Goal: Information Seeking & Learning: Learn about a topic

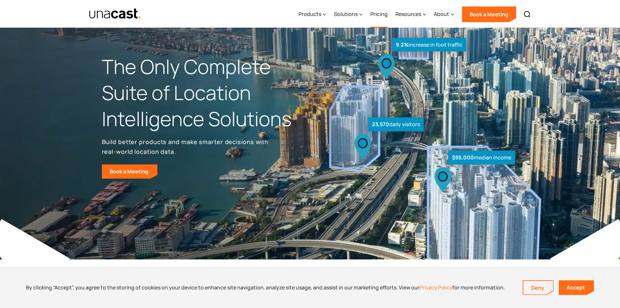
click at [384, 17] on link "Pricing" at bounding box center [378, 14] width 17 height 27
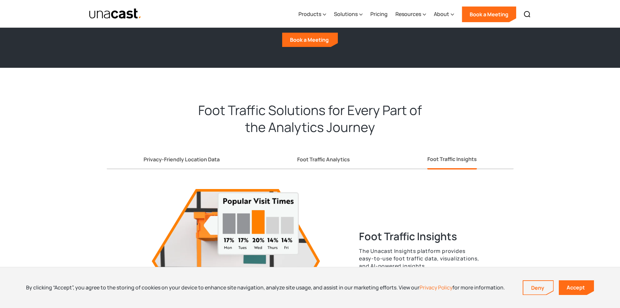
scroll to position [1106, 0]
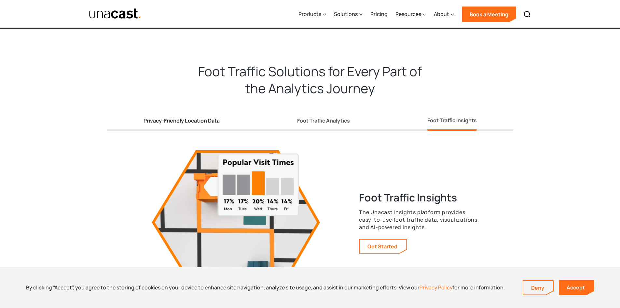
click at [185, 125] on link "Privacy-Friendly Location Data" at bounding box center [182, 121] width 76 height 17
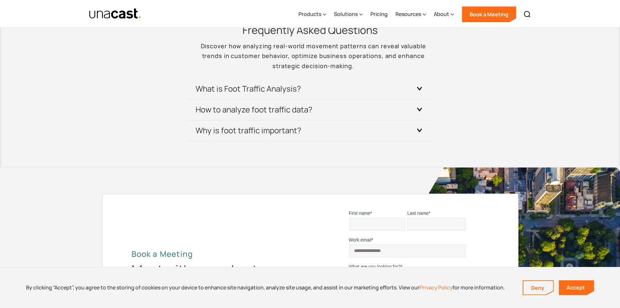
scroll to position [1399, 0]
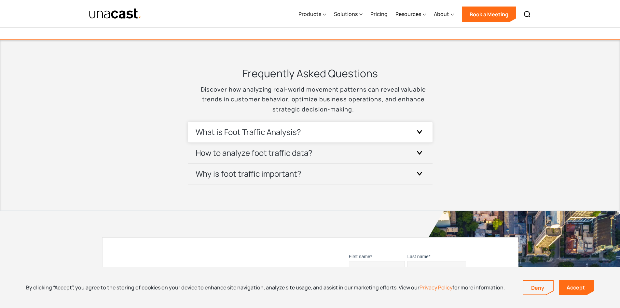
click at [235, 128] on h3 "What is Foot Traffic Analysis?" at bounding box center [248, 132] width 105 height 10
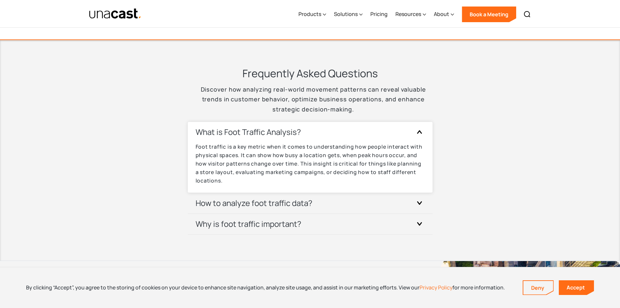
click at [235, 128] on h3 "What is Foot Traffic Analysis?" at bounding box center [248, 132] width 105 height 10
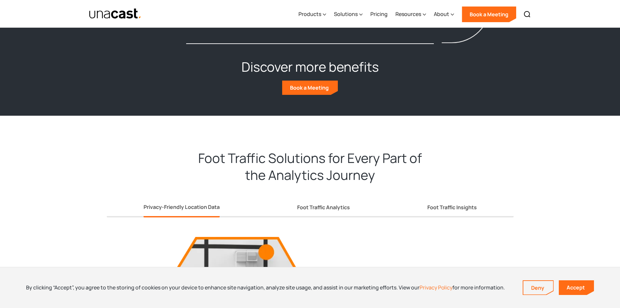
scroll to position [1074, 0]
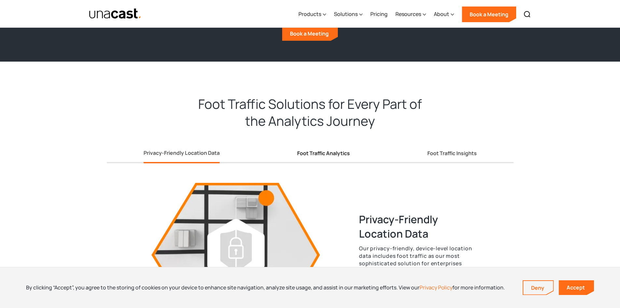
click at [326, 150] on div "Foot Traffic Analytics" at bounding box center [323, 153] width 53 height 7
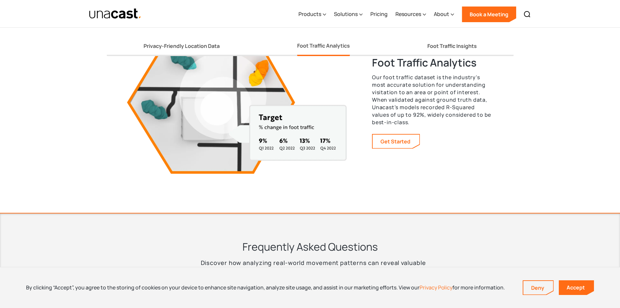
scroll to position [1269, 0]
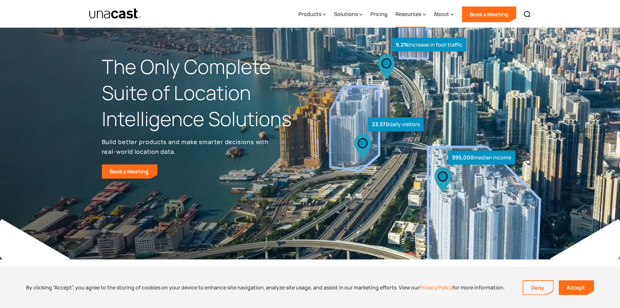
click at [412, 14] on div "Resources" at bounding box center [408, 14] width 26 height 8
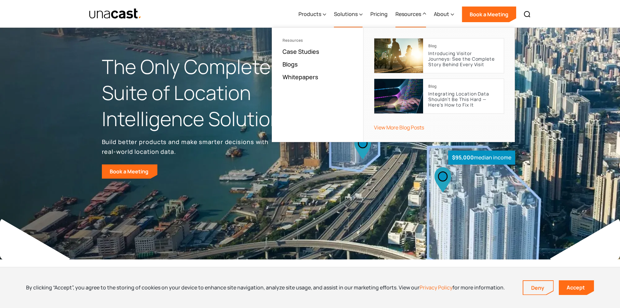
click at [350, 14] on div "Solutions" at bounding box center [346, 14] width 24 height 8
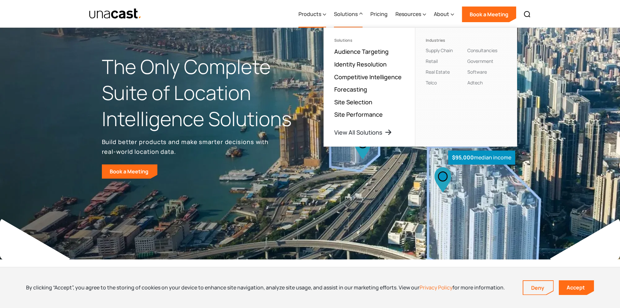
click at [314, 15] on div "Products" at bounding box center [309, 14] width 23 height 8
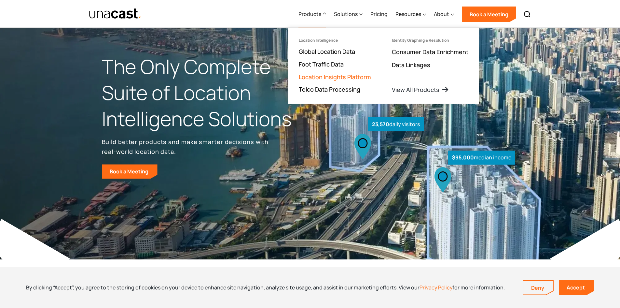
click at [351, 76] on link "Location Insights Platform" at bounding box center [335, 77] width 72 height 8
click at [349, 78] on link "Location Insights Platform" at bounding box center [335, 77] width 72 height 8
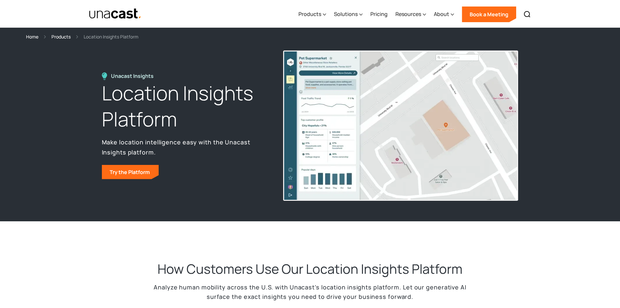
click at [40, 126] on div "Unacast Insights Location Insights Platform Make location intelligence easy wit…" at bounding box center [310, 130] width 620 height 181
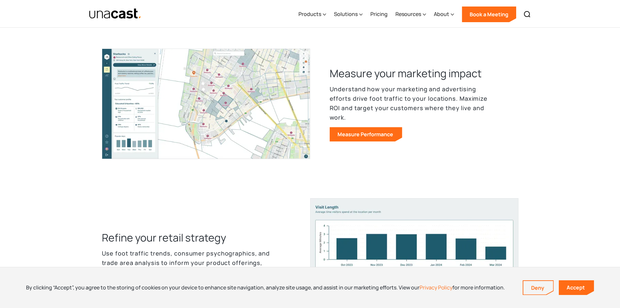
scroll to position [651, 0]
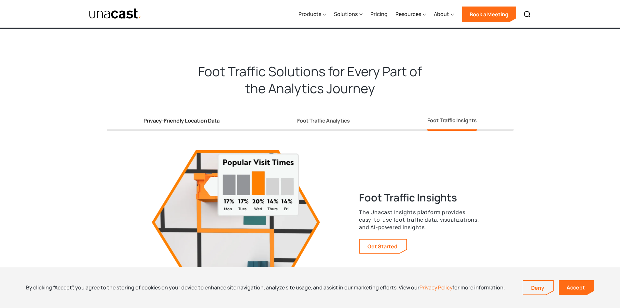
scroll to position [1139, 0]
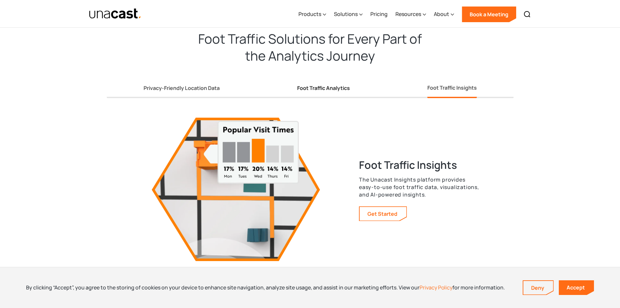
click at [315, 88] on div "Foot Traffic Analytics" at bounding box center [323, 88] width 53 height 7
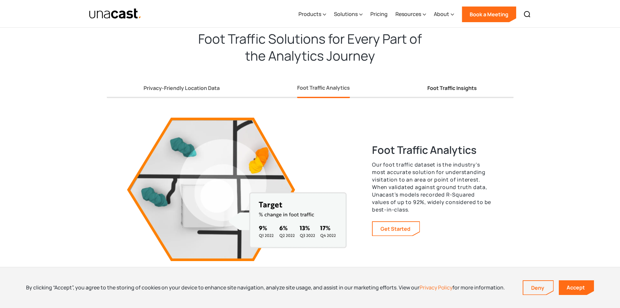
click at [459, 86] on div "Foot Traffic Insights" at bounding box center [451, 88] width 49 height 7
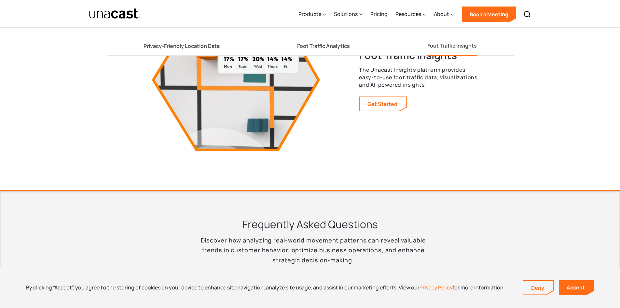
scroll to position [1237, 0]
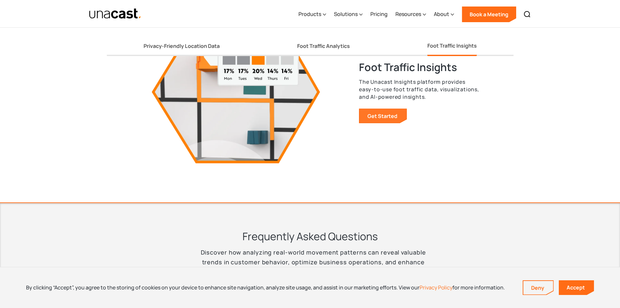
click at [380, 112] on link "Get Started" at bounding box center [383, 116] width 47 height 14
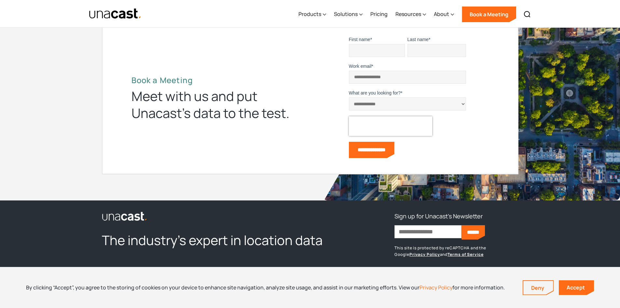
scroll to position [2213, 0]
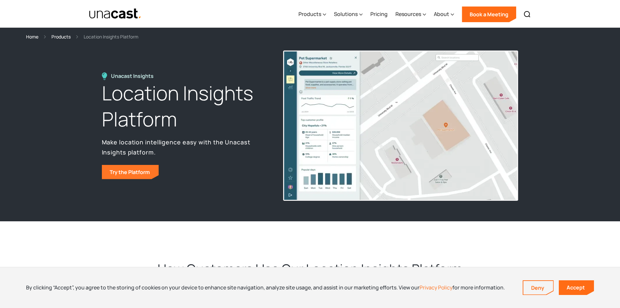
click at [142, 169] on link "Try the Platform" at bounding box center [130, 172] width 57 height 14
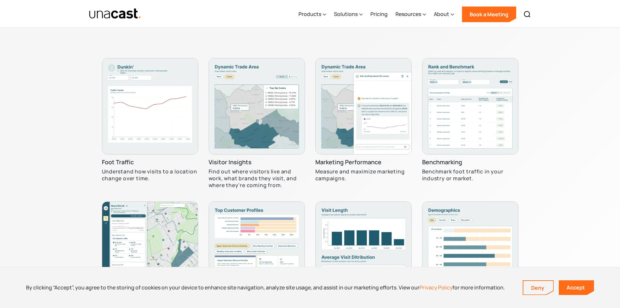
scroll to position [1925, 0]
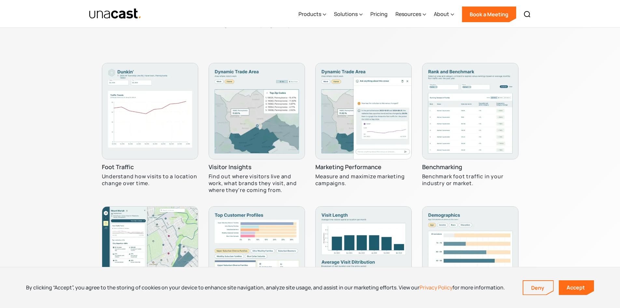
click at [173, 103] on img at bounding box center [150, 111] width 96 height 96
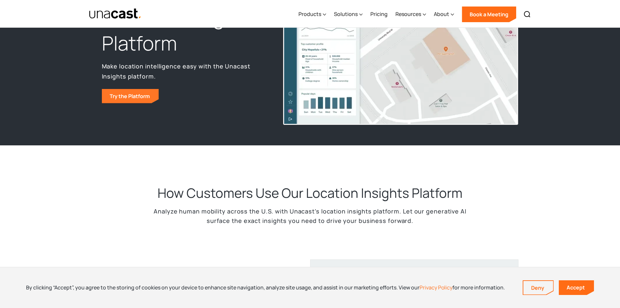
click at [139, 97] on link "Try the Platform" at bounding box center [130, 96] width 57 height 14
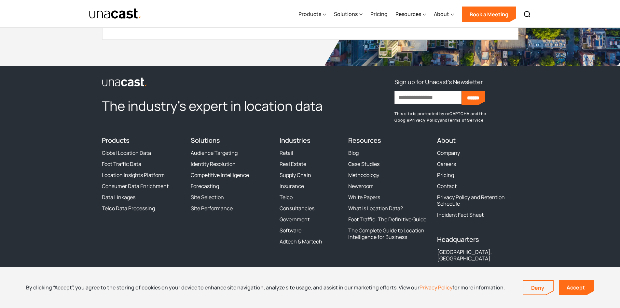
scroll to position [2657, 0]
